Goal: Transaction & Acquisition: Obtain resource

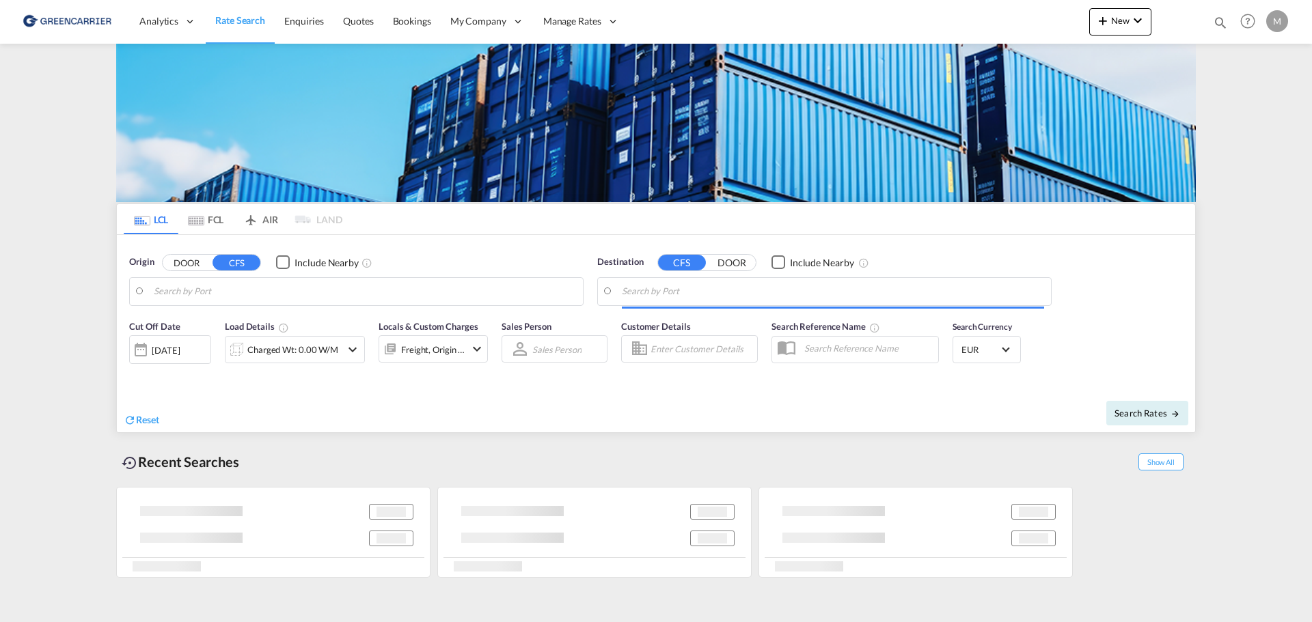
type input "Xiamen Pt, FJ, CNXMG"
type input "[GEOGRAPHIC_DATA] ([GEOGRAPHIC_DATA]), [GEOGRAPHIC_DATA]"
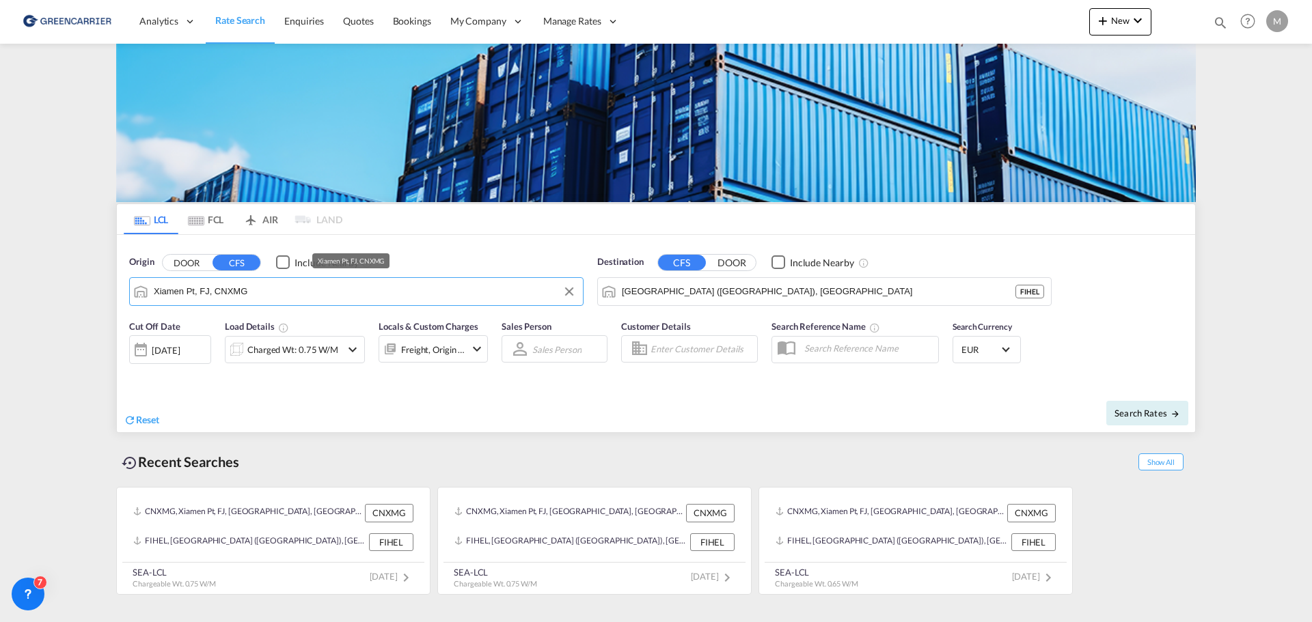
click at [318, 288] on input "Xiamen Pt, FJ, CNXMG" at bounding box center [365, 292] width 422 height 20
click at [175, 335] on div "[GEOGRAPHIC_DATA] ( [GEOGRAPHIC_DATA] ) [GEOGRAPHIC_DATA] FIHEL" at bounding box center [260, 333] width 260 height 49
type input "[GEOGRAPHIC_DATA] ([GEOGRAPHIC_DATA]), [GEOGRAPHIC_DATA]"
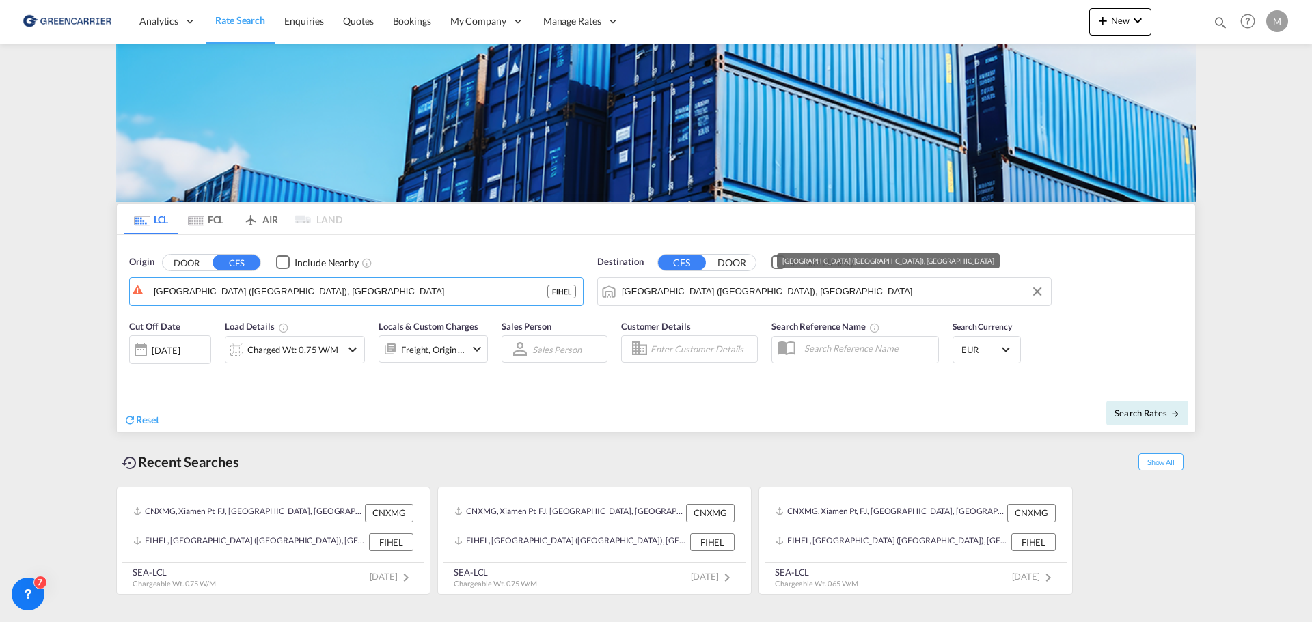
drag, startPoint x: 741, startPoint y: 292, endPoint x: 561, endPoint y: 327, distance: 183.2
click at [563, 326] on form "Origin DOOR CFS Include Nearby [GEOGRAPHIC_DATA] ([GEOGRAPHIC_DATA]), FIHEL FIH…" at bounding box center [656, 333] width 1078 height 197
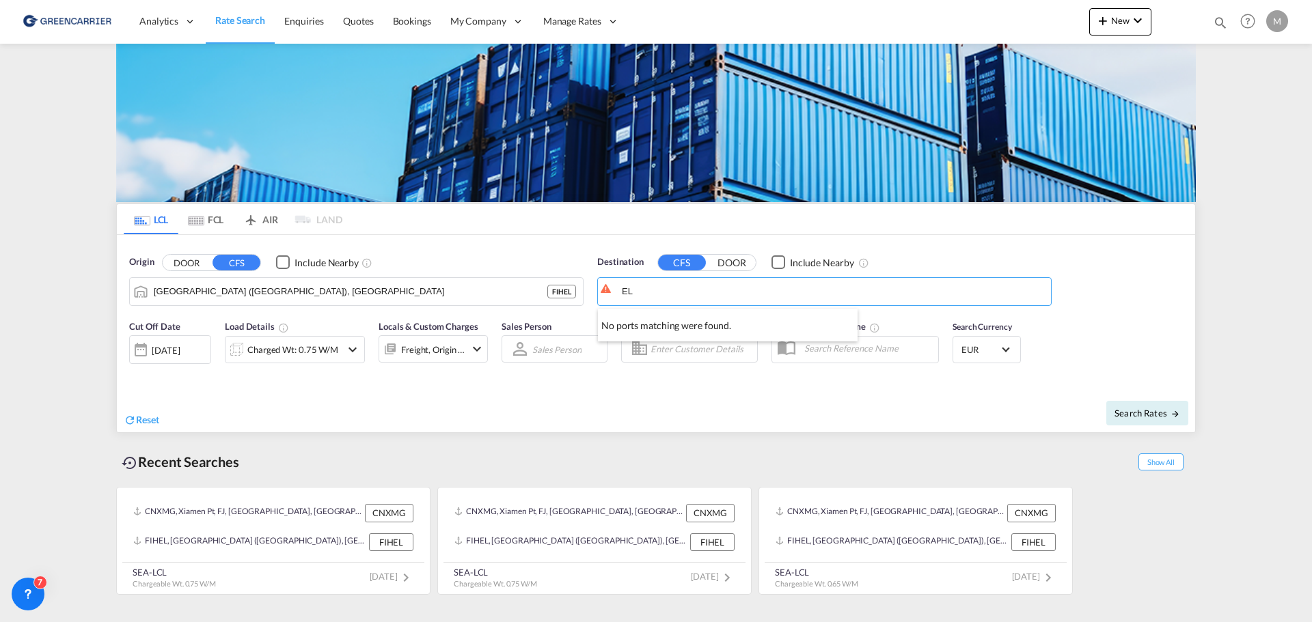
type input "L"
click at [665, 319] on div "Singapore [GEOGRAPHIC_DATA] [GEOGRAPHIC_DATA]" at bounding box center [728, 329] width 260 height 41
type input "[GEOGRAPHIC_DATA], SGSIN"
click at [695, 351] on input "Enter Customer Details" at bounding box center [701, 349] width 102 height 20
drag, startPoint x: 685, startPoint y: 355, endPoint x: 586, endPoint y: 366, distance: 99.1
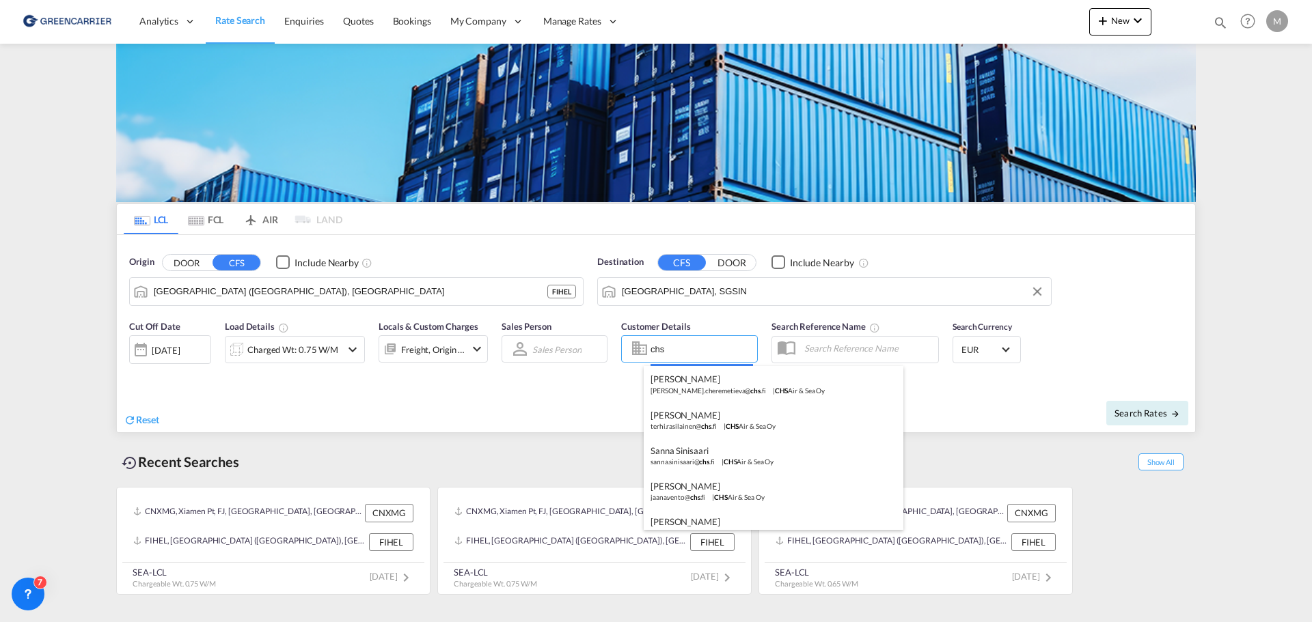
drag, startPoint x: 699, startPoint y: 357, endPoint x: 595, endPoint y: 348, distance: 104.3
click at [698, 357] on body "Analytics Reports Dashboard Rate Search Enquiries Quotes Bookings" at bounding box center [656, 311] width 1312 height 622
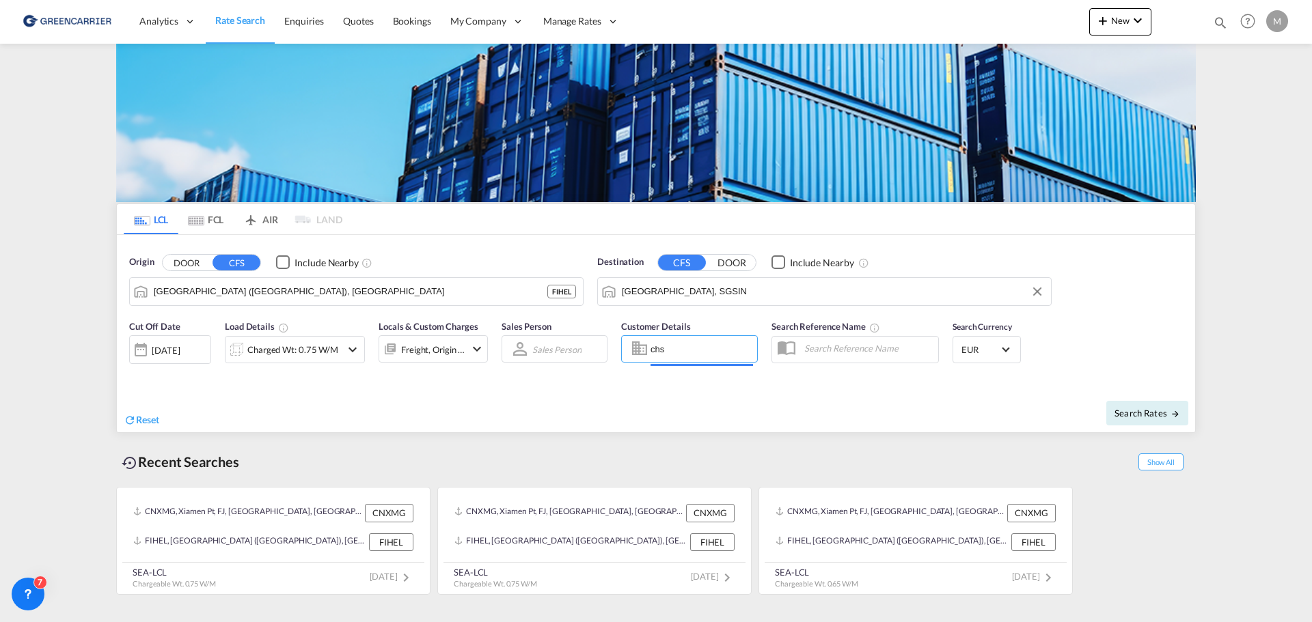
drag, startPoint x: 595, startPoint y: 348, endPoint x: 538, endPoint y: 351, distance: 57.5
click at [558, 350] on div "Cut Off Date [DATE] [DATE] Load Details Charged Wt: 0.75 W/M Locals & Custom Ch…" at bounding box center [656, 350] width 1078 height 74
click at [689, 379] on div "[PERSON_NAME] [PERSON_NAME] .[EMAIL_ADDRESS][DOMAIN_NAME] | CHS Air & Sea Oy" at bounding box center [774, 384] width 260 height 36
type input "CHS Air & Sea Oy, [PERSON_NAME], [PERSON_NAME][EMAIL_ADDRESS][DOMAIN_NAME]"
click at [314, 346] on div "Charged Wt: 0.75 W/M" at bounding box center [292, 349] width 91 height 19
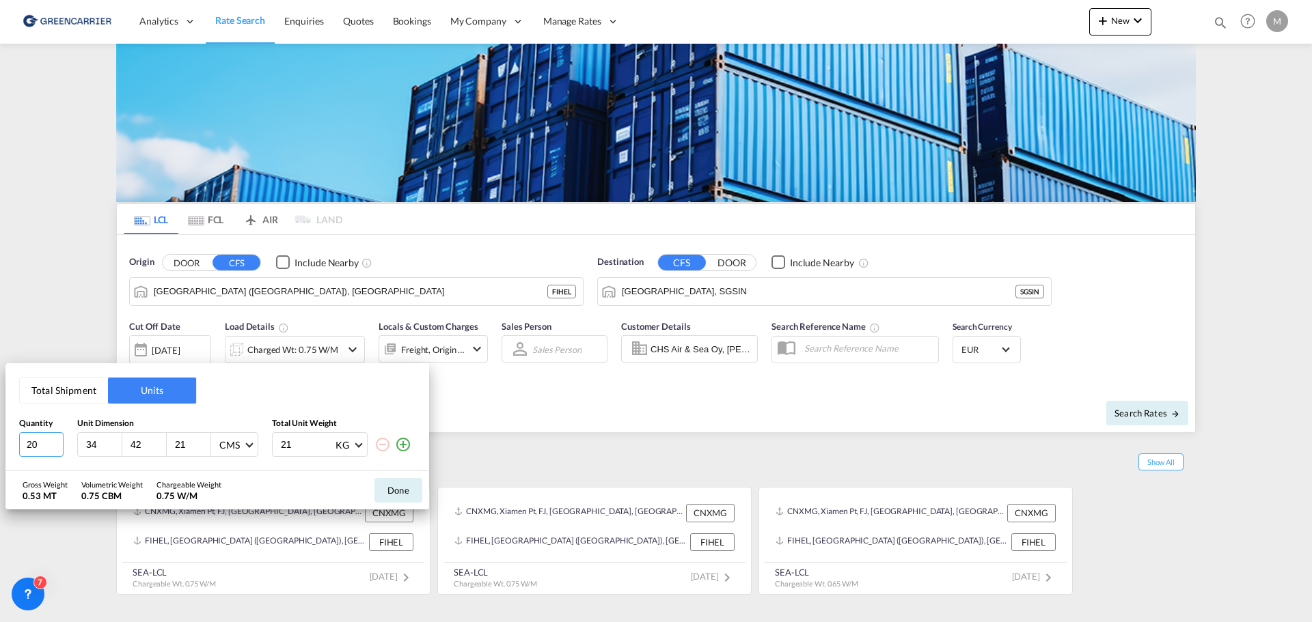
drag, startPoint x: 55, startPoint y: 443, endPoint x: 38, endPoint y: 448, distance: 17.6
click at [33, 448] on input "20" at bounding box center [41, 445] width 44 height 25
drag, startPoint x: 36, startPoint y: 445, endPoint x: 6, endPoint y: 439, distance: 30.8
click at [7, 445] on div "Total Shipment Units Quantity Unit Dimension Total Unit Weight 20 34 42 21 CMS …" at bounding box center [217, 417] width 424 height 108
type input "1"
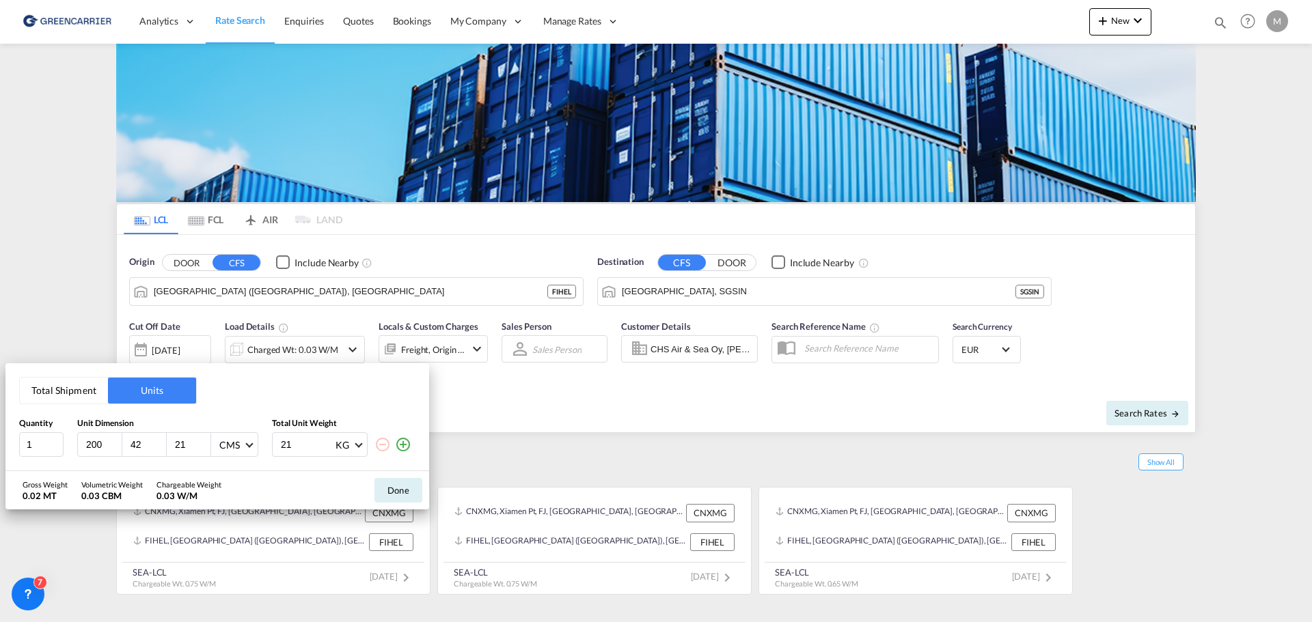
type input "200"
type input "237"
type input "450"
click at [384, 484] on button "Done" at bounding box center [398, 490] width 48 height 25
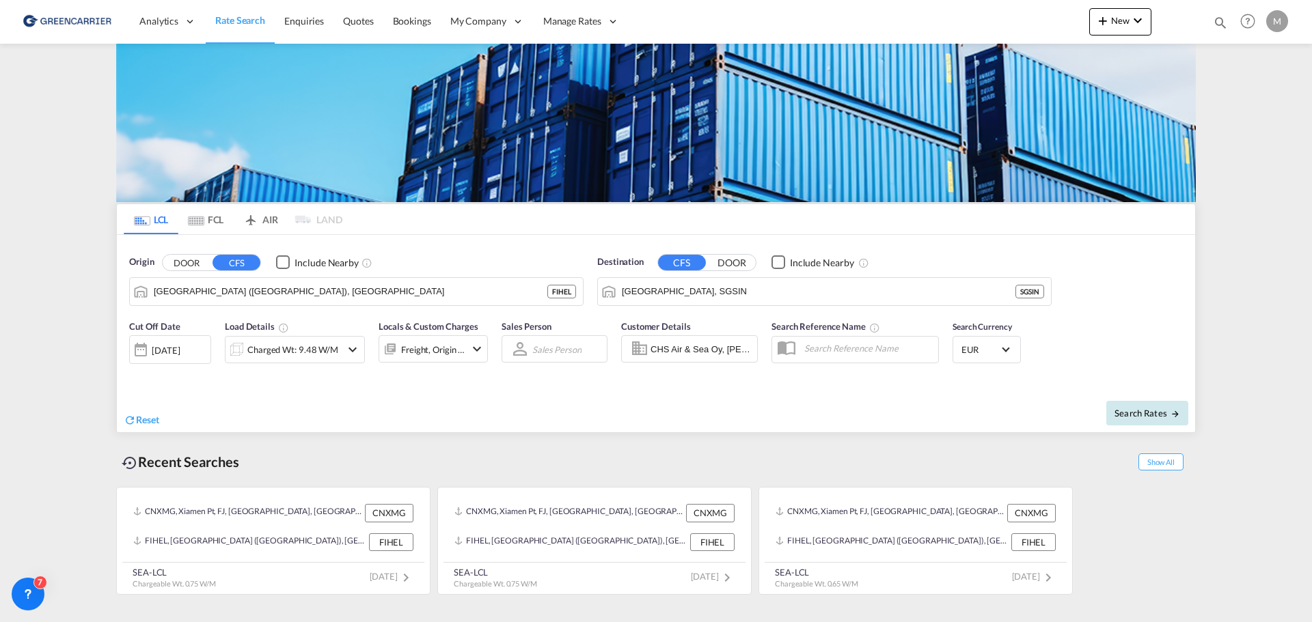
click at [1131, 417] on span "Search Rates" at bounding box center [1147, 413] width 66 height 11
type input "FIHEL to SGSIN / [DATE]"
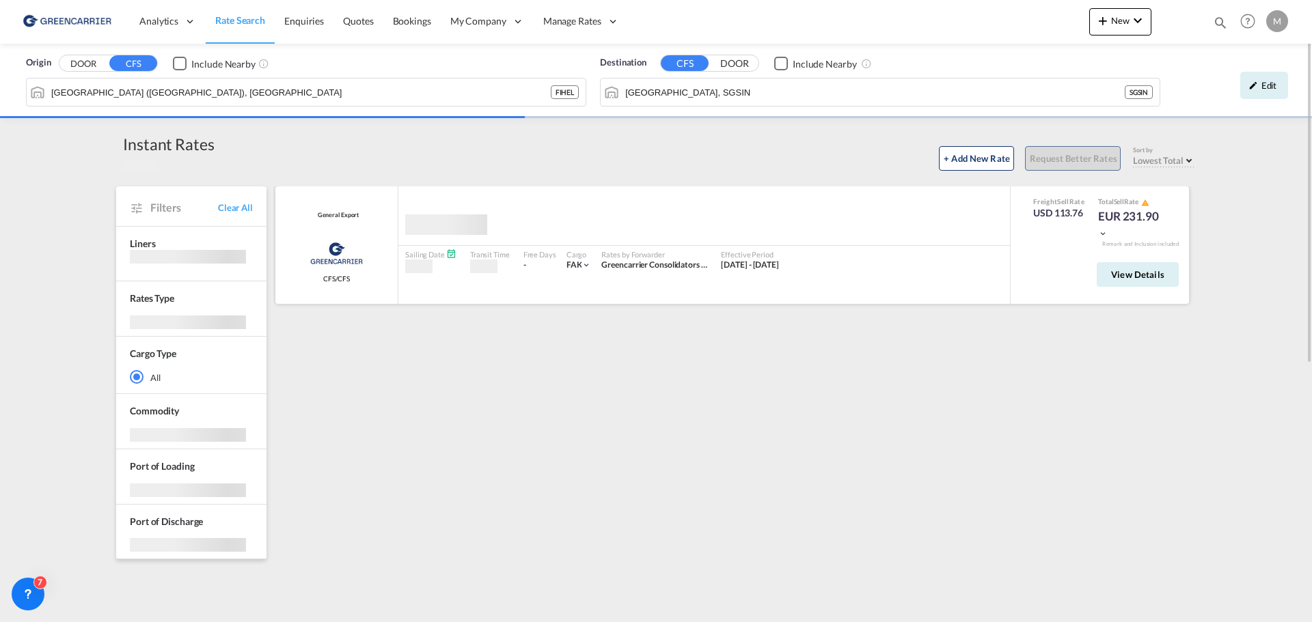
click at [1102, 234] on md-icon "icon-chevron-down" at bounding box center [1103, 234] width 10 height 10
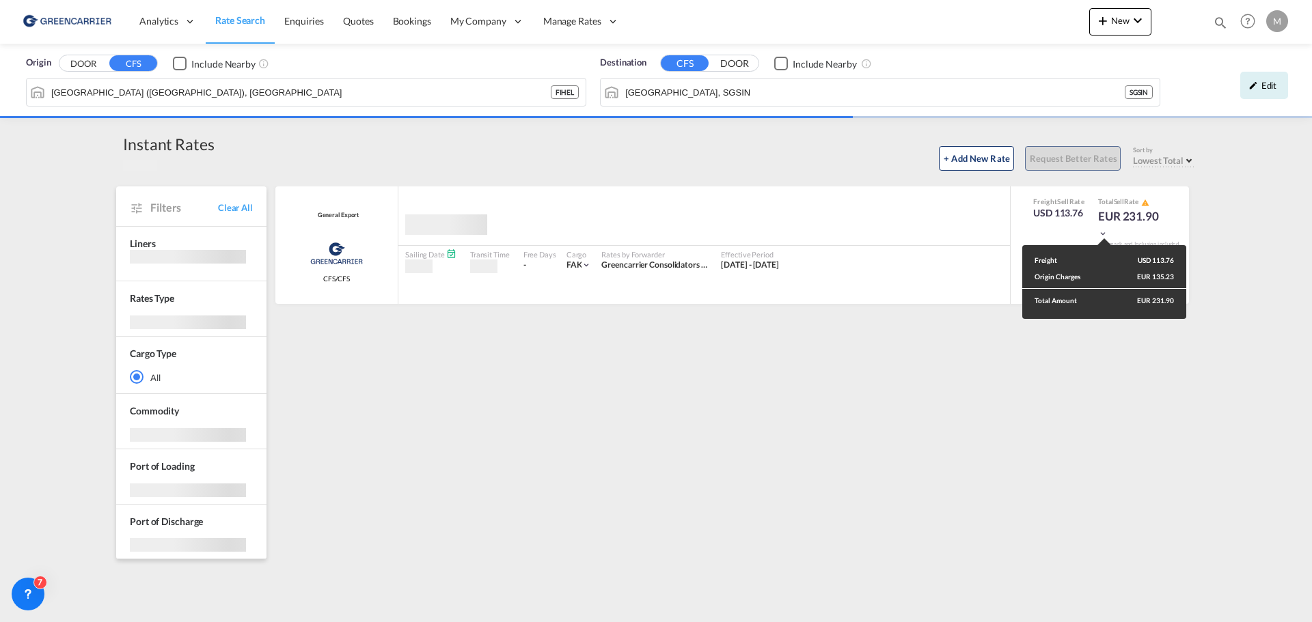
click at [1249, 289] on div "Freight USD 113.76 Origin Charges EUR 135.23 Total Amount EUR 231.90" at bounding box center [656, 311] width 1312 height 622
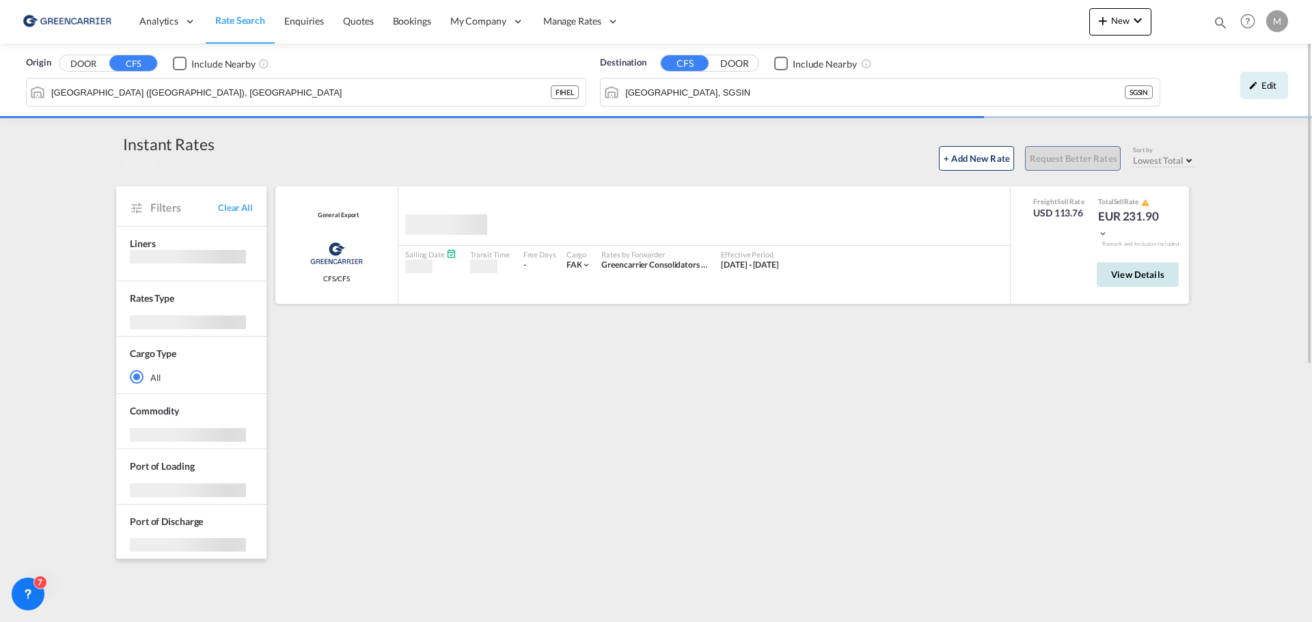
click at [1154, 277] on span "View Details" at bounding box center [1137, 274] width 53 height 11
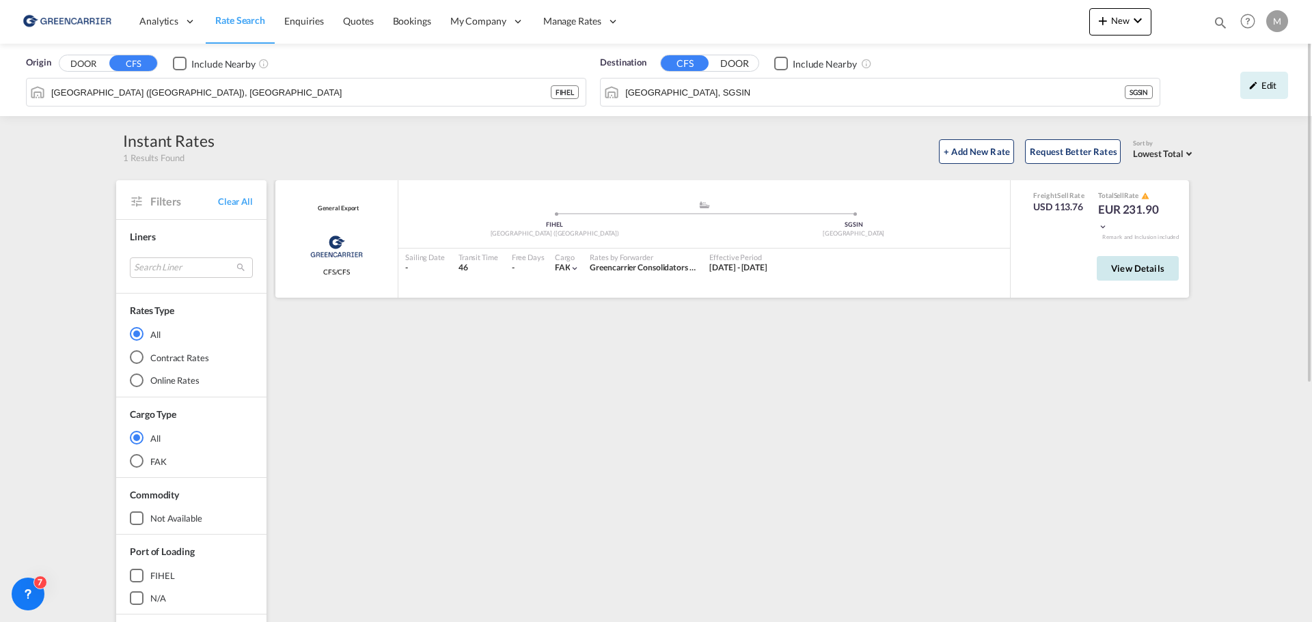
click at [1144, 263] on span "View Details" at bounding box center [1137, 268] width 53 height 11
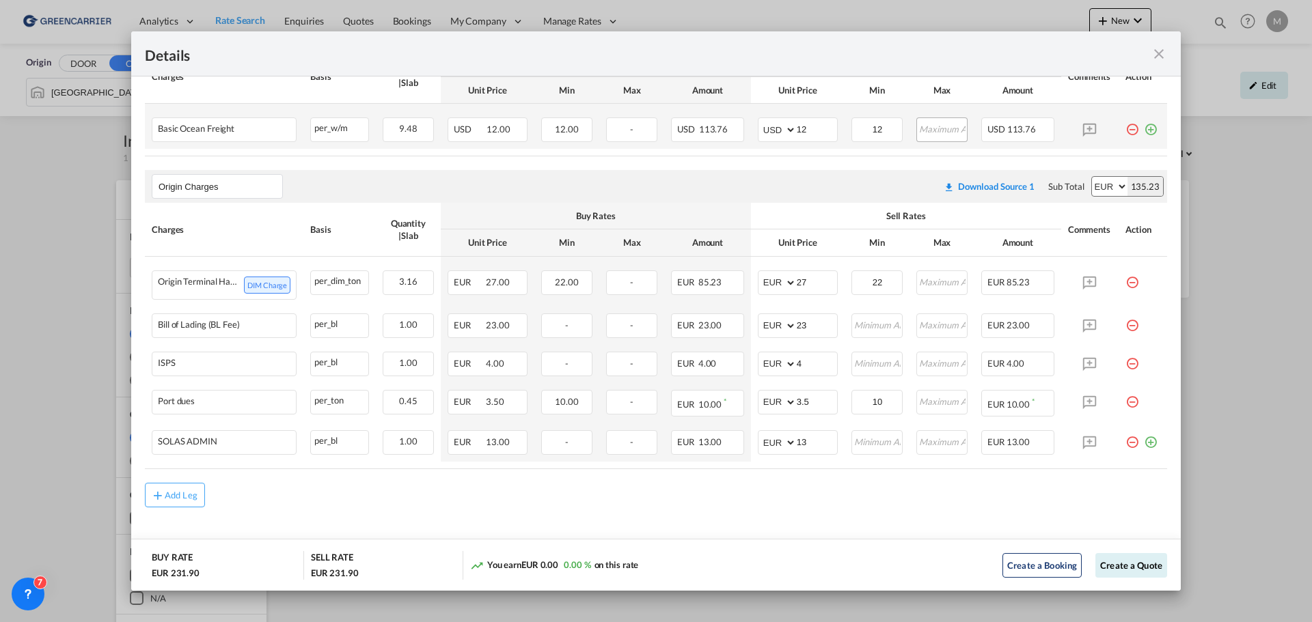
scroll to position [330, 0]
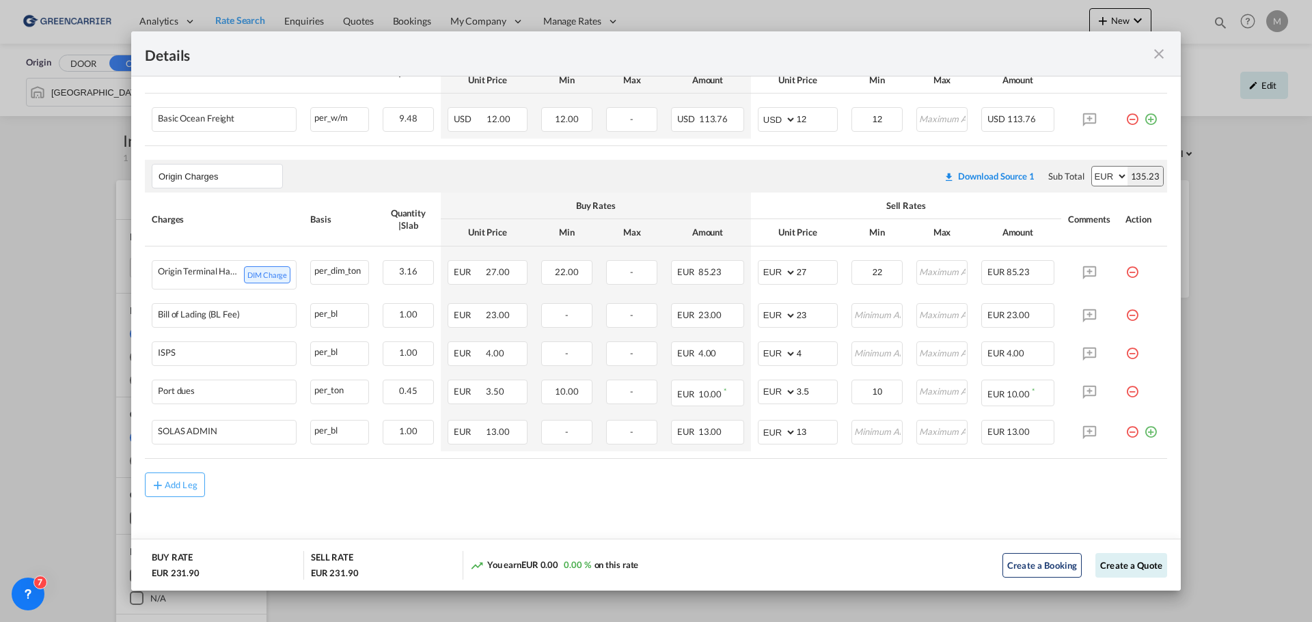
drag, startPoint x: 651, startPoint y: 48, endPoint x: 612, endPoint y: 51, distance: 39.0
click at [612, 51] on div "Details" at bounding box center [605, 53] width 920 height 17
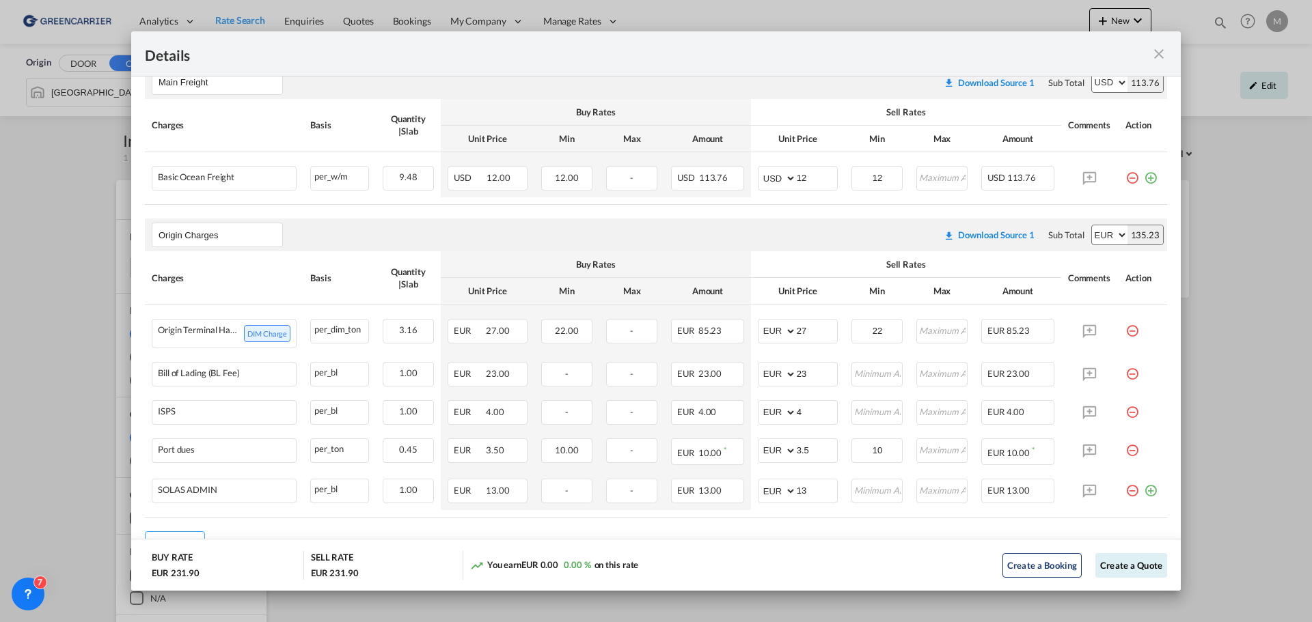
click at [189, 292] on th "Charges" at bounding box center [224, 277] width 159 height 53
click at [1162, 56] on md-icon "icon-close fg-AAA8AD m-0 cursor" at bounding box center [1159, 54] width 16 height 16
